Goal: Information Seeking & Learning: Check status

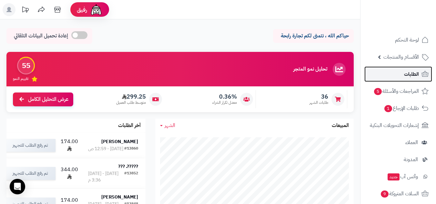
click at [412, 75] on span "الطلبات" at bounding box center [411, 74] width 15 height 9
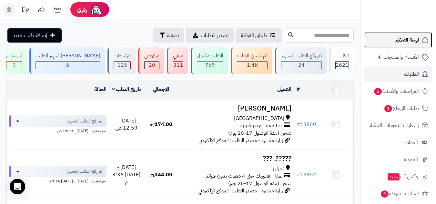
click at [419, 40] on span "لوحة التحكم" at bounding box center [407, 40] width 24 height 9
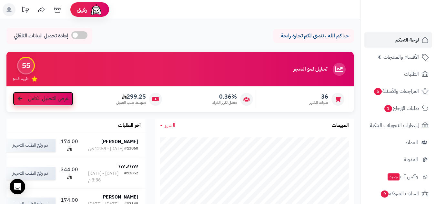
click at [68, 104] on link "عرض التحليل الكامل" at bounding box center [43, 99] width 60 height 14
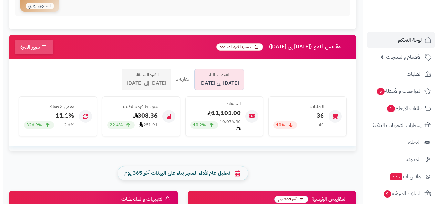
scroll to position [108, 0]
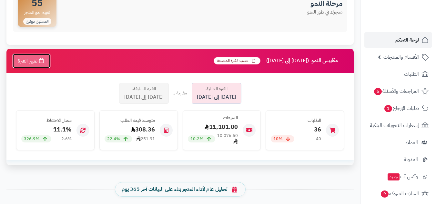
click at [31, 63] on button "تغيير الفترة" at bounding box center [31, 61] width 38 height 15
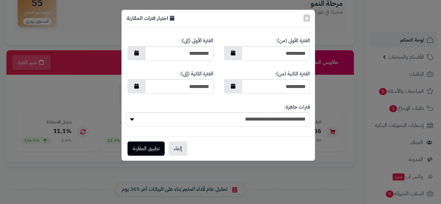
click at [303, 19] on div "× اختيار فترات المقارنة" at bounding box center [218, 18] width 193 height 17
click at [307, 17] on span "×" at bounding box center [307, 18] width 4 height 10
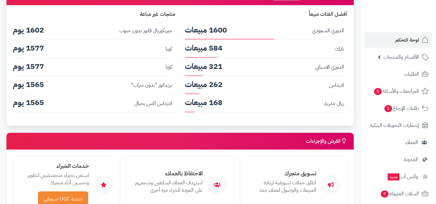
scroll to position [1245, 0]
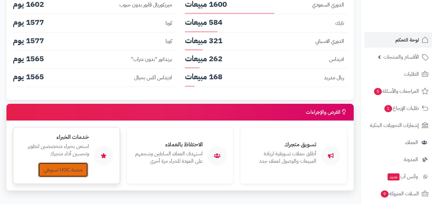
click at [74, 163] on link "منصة UGC تسويقي" at bounding box center [63, 170] width 50 height 15
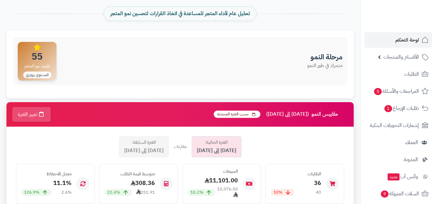
scroll to position [108, 0]
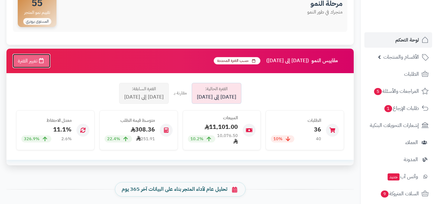
click at [42, 63] on icon "button" at bounding box center [41, 60] width 5 height 5
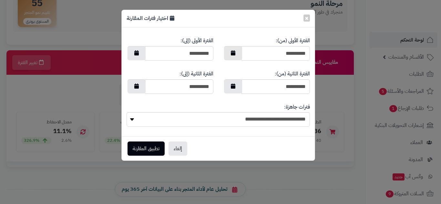
click at [234, 56] on icon "button" at bounding box center [233, 52] width 5 height 5
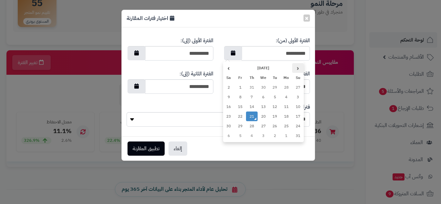
click at [295, 68] on th "‹" at bounding box center [298, 68] width 12 height 10
click at [275, 87] on td "1" at bounding box center [275, 88] width 12 height 10
type input "**********"
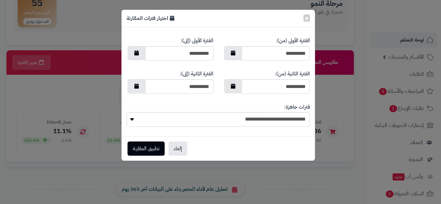
click at [232, 89] on button "button" at bounding box center [233, 86] width 18 height 14
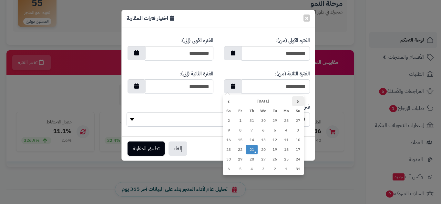
click at [297, 100] on th "‹" at bounding box center [298, 102] width 12 height 10
click at [253, 159] on td "31" at bounding box center [252, 160] width 12 height 10
type input "**********"
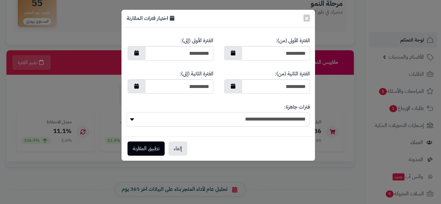
click at [300, 119] on select "**********" at bounding box center [218, 119] width 183 height 15
click at [127, 112] on select "**********" at bounding box center [218, 119] width 183 height 15
click at [153, 147] on button "تطبيق المقارنة" at bounding box center [146, 149] width 37 height 14
